Goal: Information Seeking & Learning: Find specific page/section

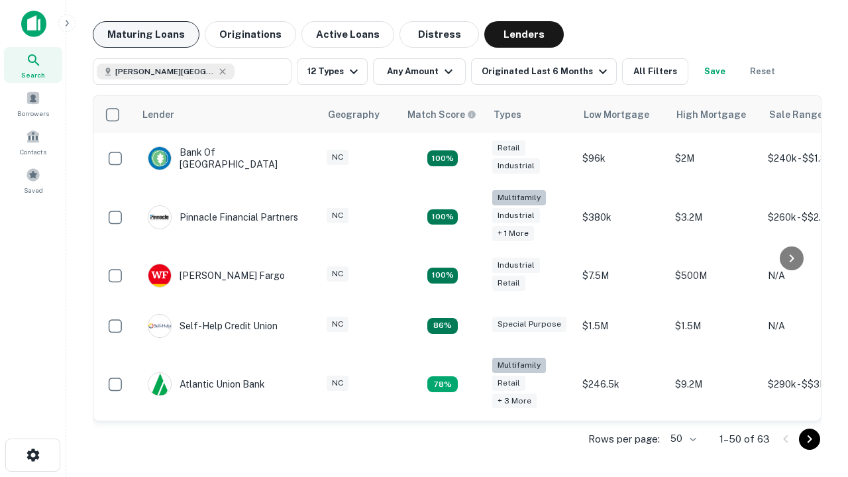
click at [146, 34] on button "Maturing Loans" at bounding box center [146, 34] width 107 height 26
